Goal: Task Accomplishment & Management: Complete application form

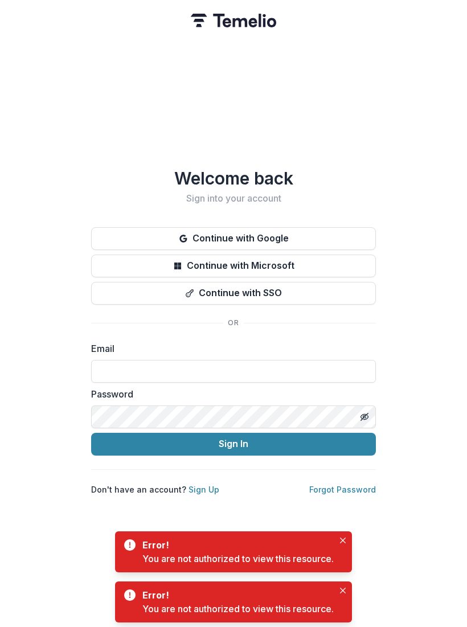
click at [281, 233] on button "Continue with Google" at bounding box center [233, 238] width 285 height 23
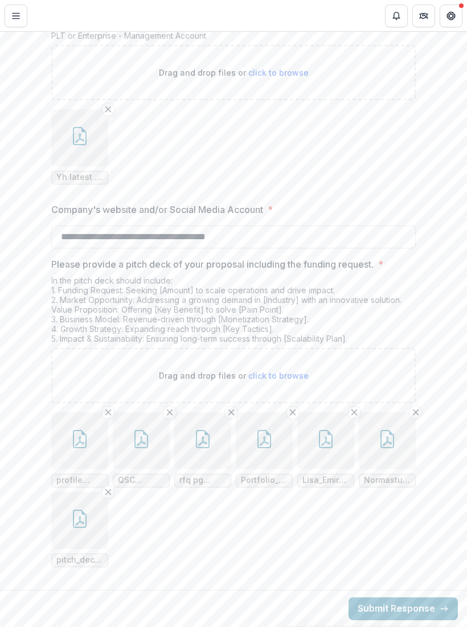
scroll to position [2520, 0]
click at [262, 442] on icon "button" at bounding box center [264, 439] width 18 height 18
click at [9, 626] on button "Close" at bounding box center [4, 634] width 9 height 14
click at [80, 433] on icon "button" at bounding box center [80, 439] width 18 height 18
click at [9, 626] on icon "Close" at bounding box center [4, 634] width 9 height 9
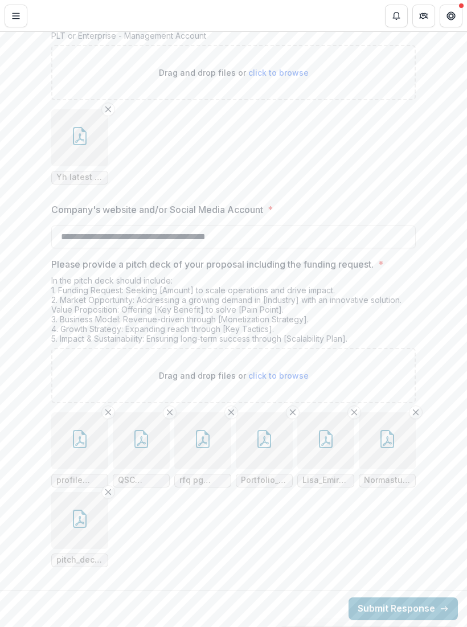
click at [139, 432] on icon "button" at bounding box center [141, 439] width 18 height 18
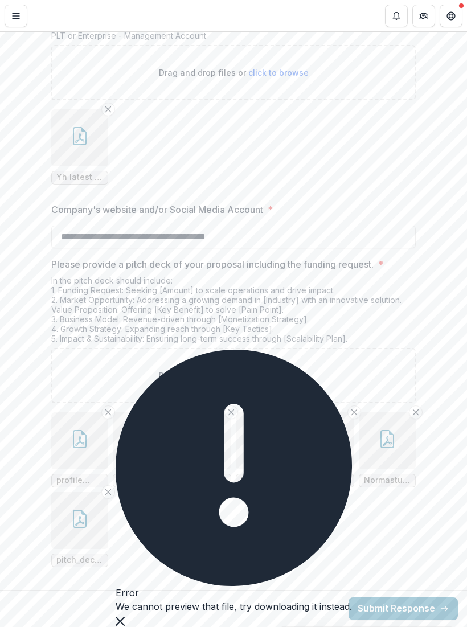
click at [125, 617] on icon "Close" at bounding box center [120, 621] width 9 height 9
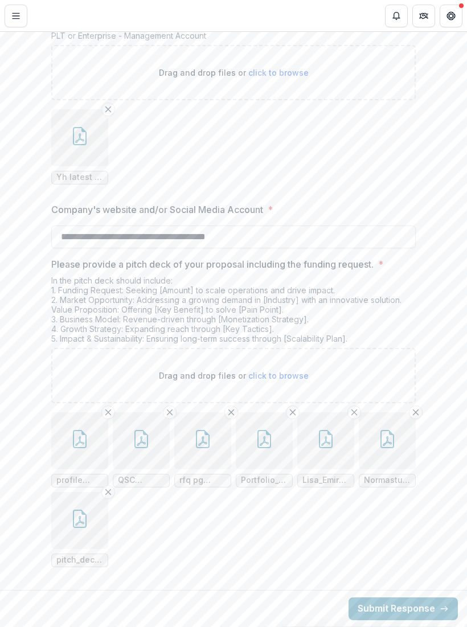
click at [203, 445] on icon "button" at bounding box center [203, 439] width 18 height 18
click at [9, 626] on icon "Close" at bounding box center [4, 634] width 9 height 9
click at [264, 440] on icon "button" at bounding box center [264, 439] width 18 height 18
click at [9, 626] on button "Close" at bounding box center [4, 634] width 9 height 14
click at [323, 449] on button "button" at bounding box center [325, 440] width 57 height 57
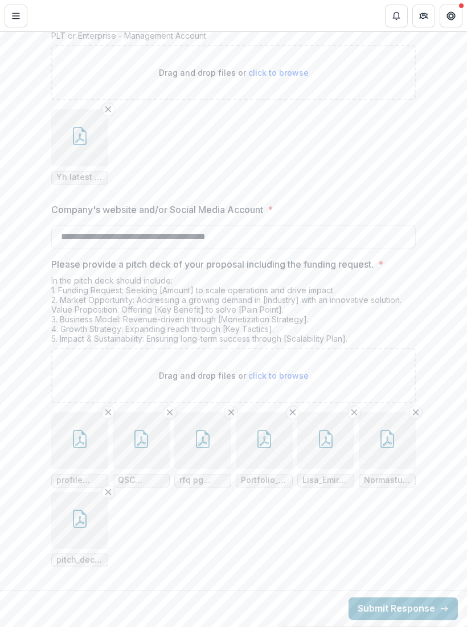
click at [9, 626] on icon "Close" at bounding box center [4, 634] width 9 height 9
click at [388, 450] on button "button" at bounding box center [387, 440] width 57 height 57
click at [9, 626] on button "Close" at bounding box center [4, 634] width 9 height 14
click at [83, 519] on icon "button" at bounding box center [80, 519] width 18 height 18
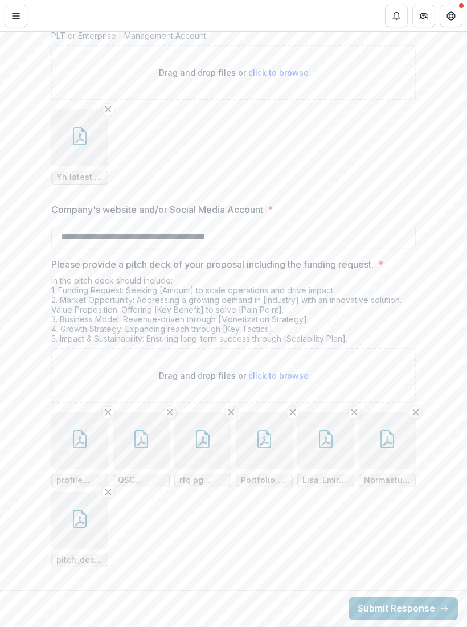
click at [9, 626] on icon "Close" at bounding box center [4, 634] width 9 height 9
click at [290, 379] on span "click to browse" at bounding box center [278, 376] width 60 height 10
click at [294, 376] on span "click to browse" at bounding box center [278, 376] width 60 height 10
type input "**********"
click at [135, 517] on icon "button" at bounding box center [141, 519] width 14 height 18
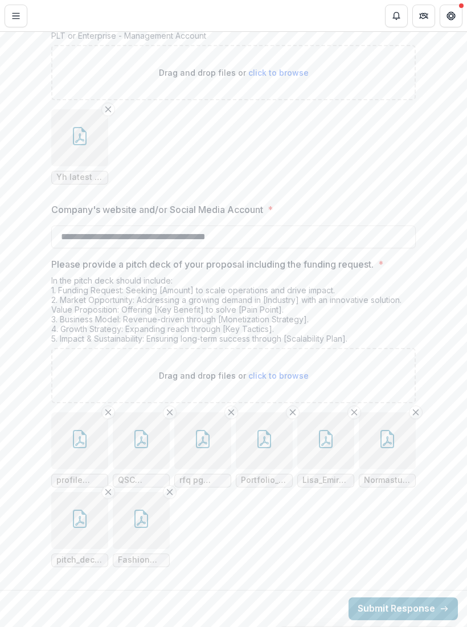
click at [9, 626] on icon "Close" at bounding box center [4, 634] width 9 height 9
click at [70, 440] on button "button" at bounding box center [79, 440] width 57 height 57
click at [9, 626] on icon "Close" at bounding box center [4, 634] width 9 height 9
